Goal: Entertainment & Leisure: Consume media (video, audio)

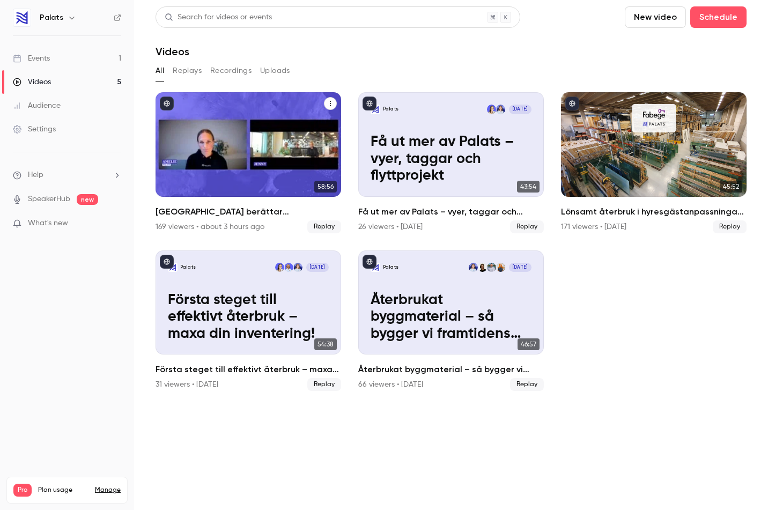
click at [246, 145] on div "Karlstads kommun berättar om sitt återbruk" at bounding box center [249, 144] width 186 height 105
